Goal: Transaction & Acquisition: Book appointment/travel/reservation

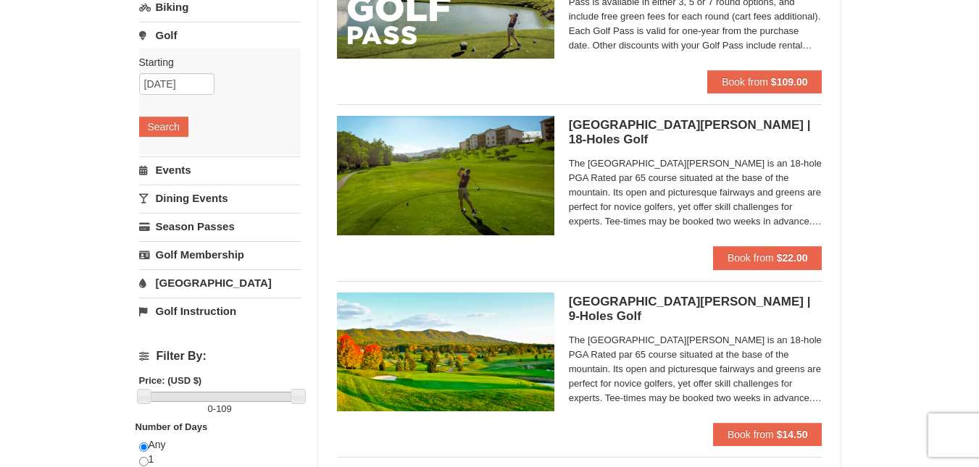
scroll to position [217, 0]
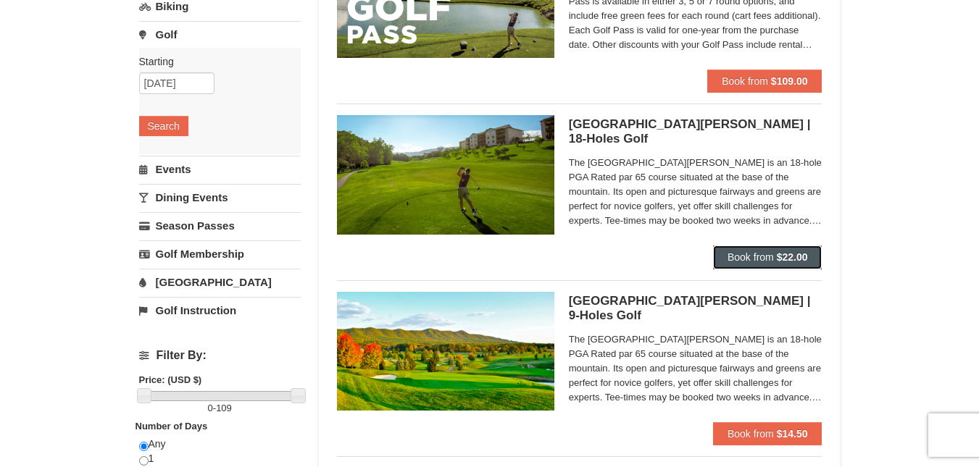
click at [750, 255] on span "Book from" at bounding box center [750, 257] width 46 height 12
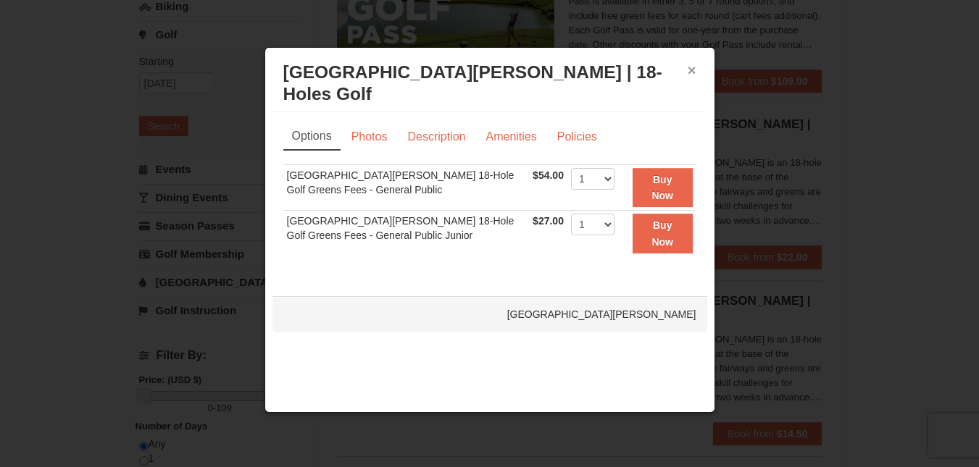
click at [691, 66] on button "×" at bounding box center [692, 70] width 9 height 14
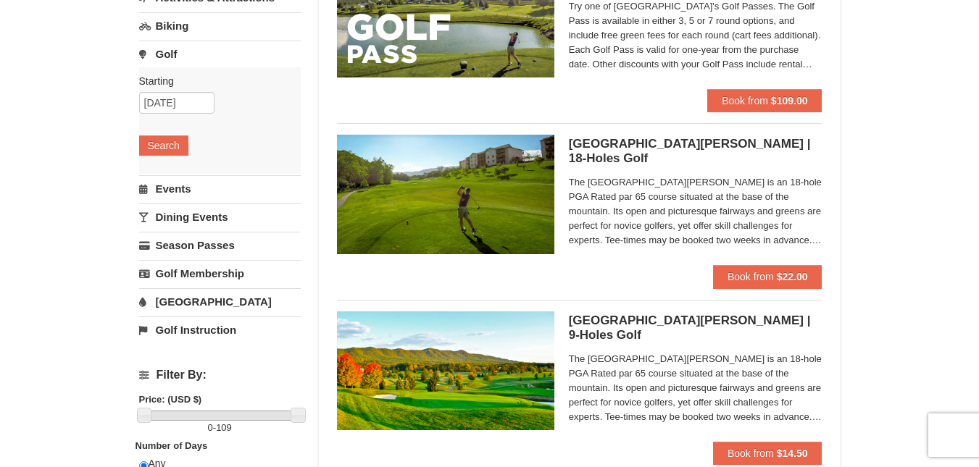
scroll to position [72, 0]
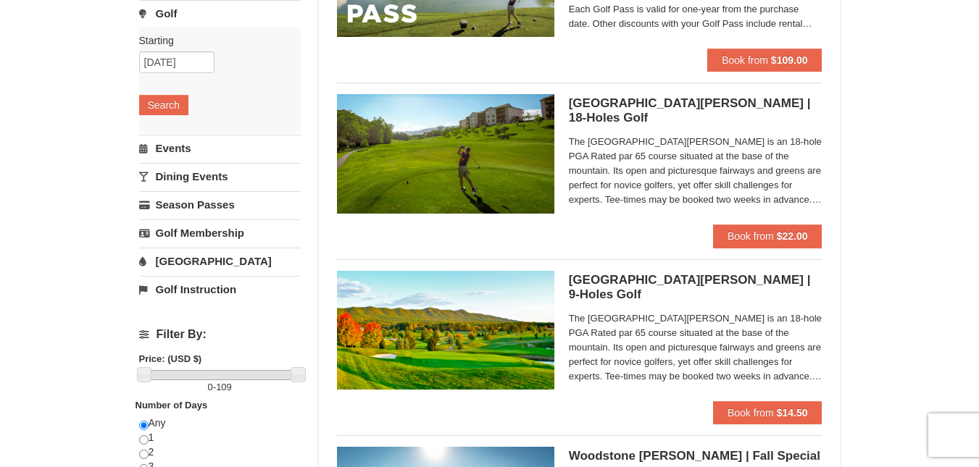
scroll to position [290, 0]
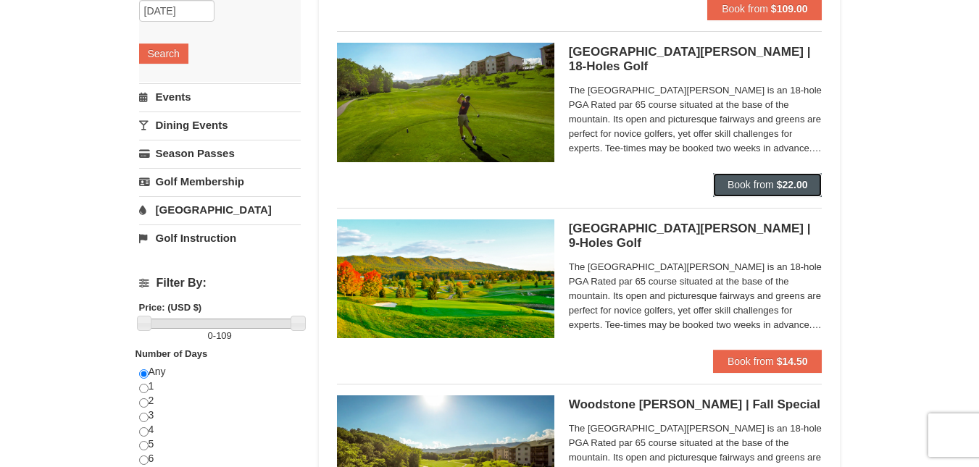
click at [742, 177] on button "Book from $22.00" at bounding box center [767, 184] width 109 height 23
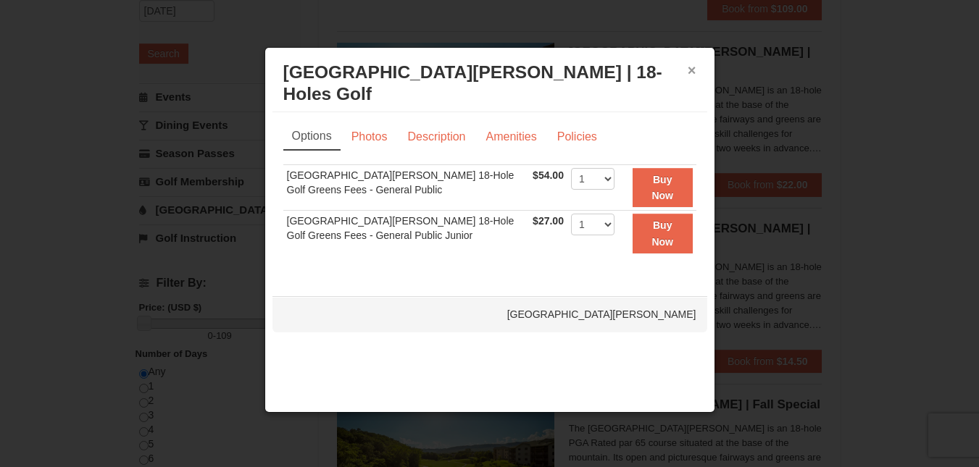
click at [688, 70] on button "×" at bounding box center [692, 70] width 9 height 14
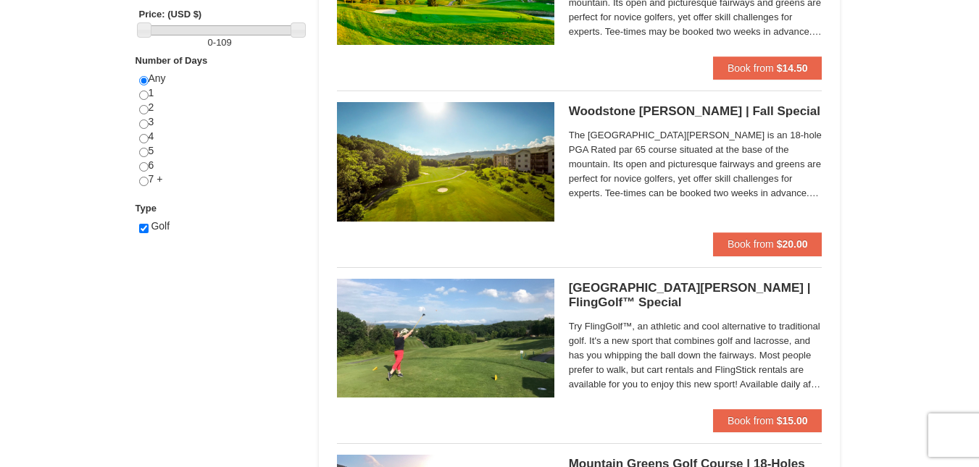
scroll to position [580, 0]
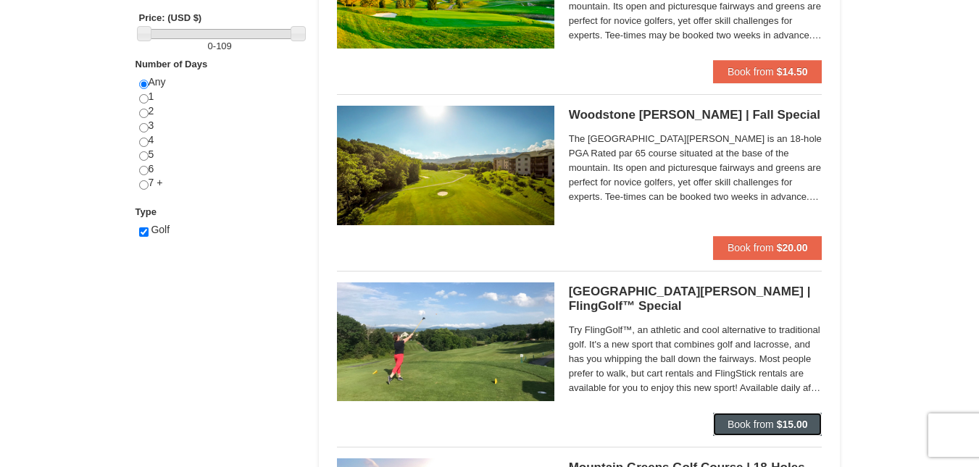
click at [773, 420] on span "Book from" at bounding box center [750, 425] width 46 height 12
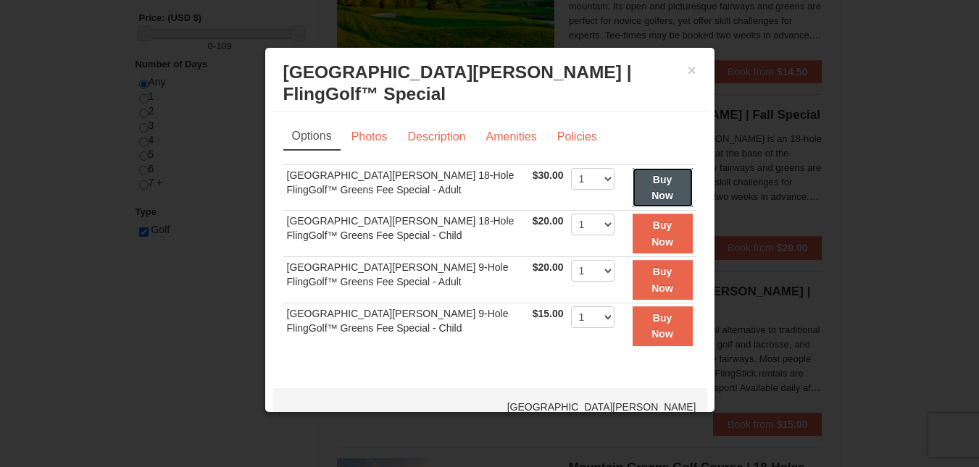
click at [658, 180] on strong "Buy Now" at bounding box center [662, 188] width 22 height 28
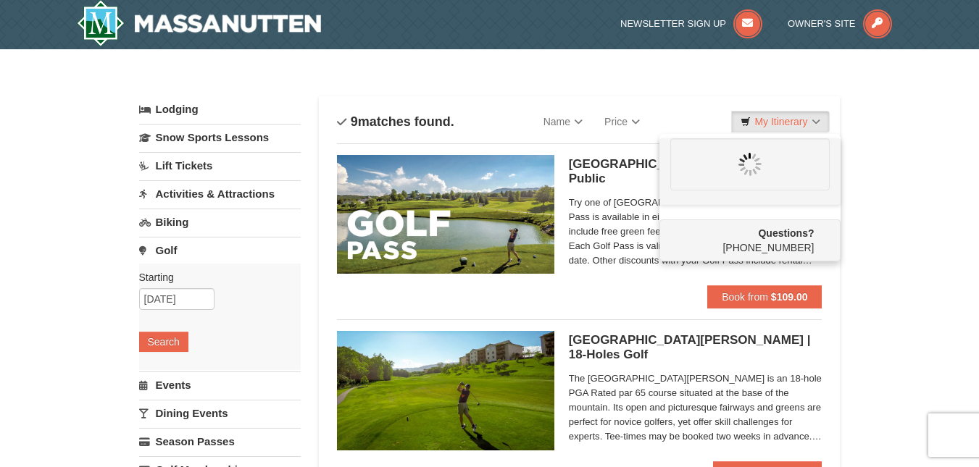
scroll to position [0, 0]
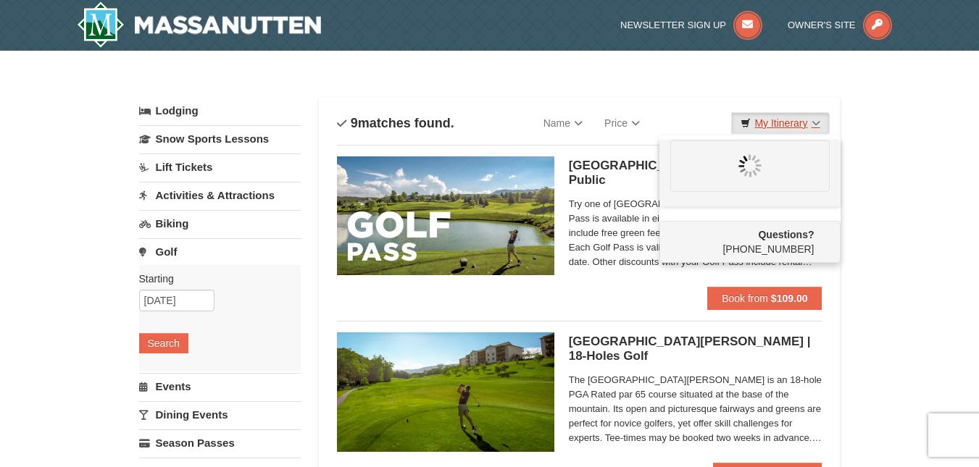
click at [797, 126] on link "My Itinerary" at bounding box center [780, 123] width 98 height 22
